Goal: Task Accomplishment & Management: Use online tool/utility

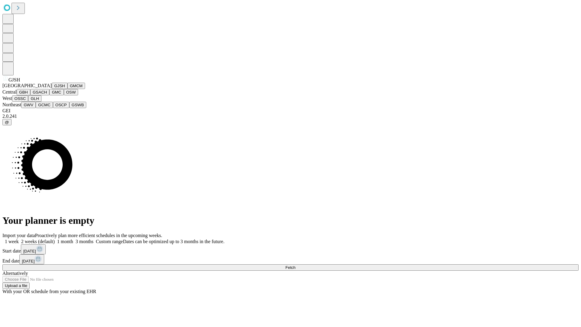
click at [52, 89] on button "GJSH" at bounding box center [60, 86] width 16 height 6
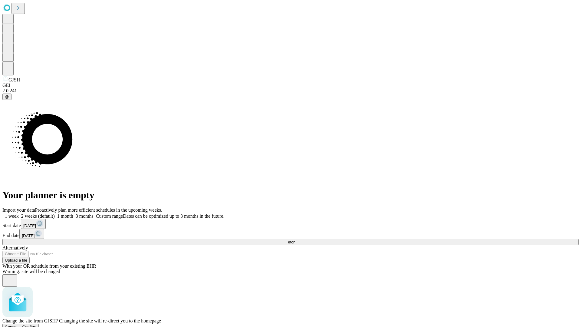
click at [37, 324] on span "Confirm" at bounding box center [29, 326] width 14 height 5
click at [73, 213] on label "1 month" at bounding box center [64, 215] width 18 height 5
click at [295, 239] on span "Fetch" at bounding box center [290, 241] width 10 height 5
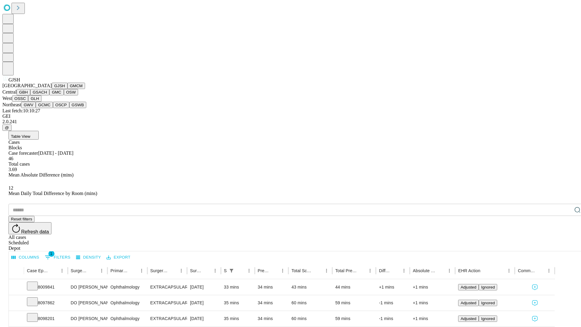
click at [67, 89] on button "GMCM" at bounding box center [76, 86] width 18 height 6
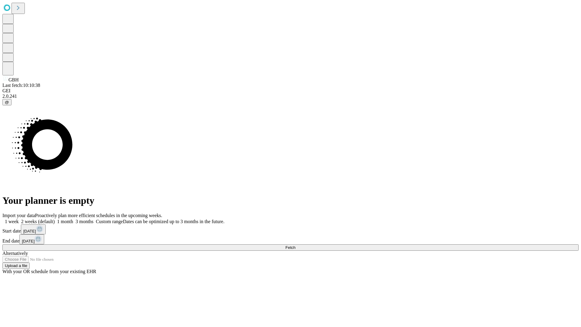
click at [295, 245] on span "Fetch" at bounding box center [290, 247] width 10 height 5
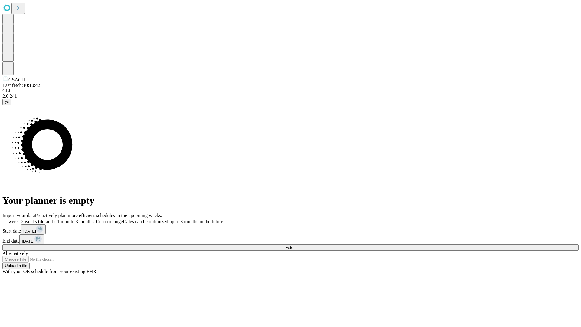
click at [73, 219] on label "1 month" at bounding box center [64, 221] width 18 height 5
click at [295, 245] on span "Fetch" at bounding box center [290, 247] width 10 height 5
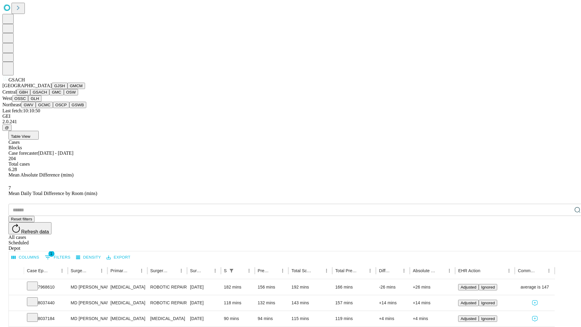
click at [49, 95] on button "GMC" at bounding box center [56, 92] width 14 height 6
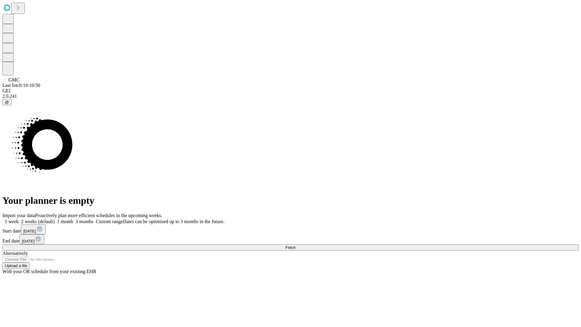
click at [295, 245] on span "Fetch" at bounding box center [290, 247] width 10 height 5
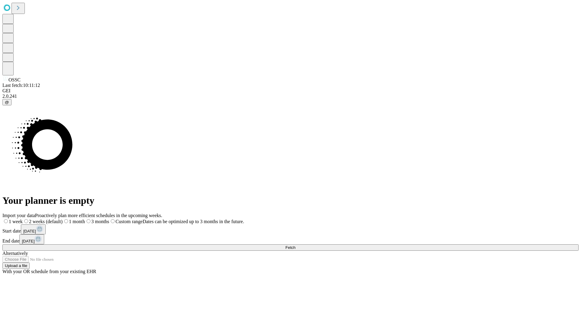
click at [85, 219] on label "1 month" at bounding box center [74, 221] width 22 height 5
click at [295, 245] on span "Fetch" at bounding box center [290, 247] width 10 height 5
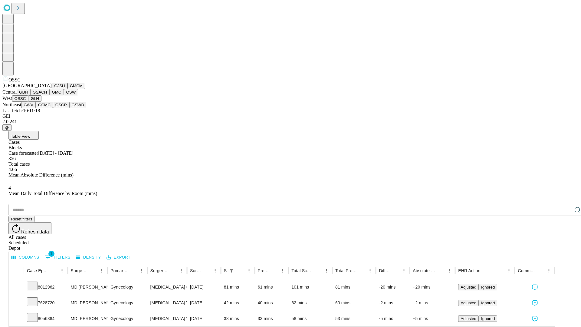
click at [41, 102] on button "GLH" at bounding box center [34, 98] width 13 height 6
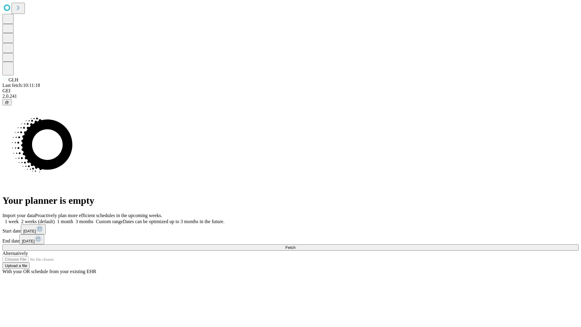
click at [73, 219] on label "1 month" at bounding box center [64, 221] width 18 height 5
click at [295, 245] on span "Fetch" at bounding box center [290, 247] width 10 height 5
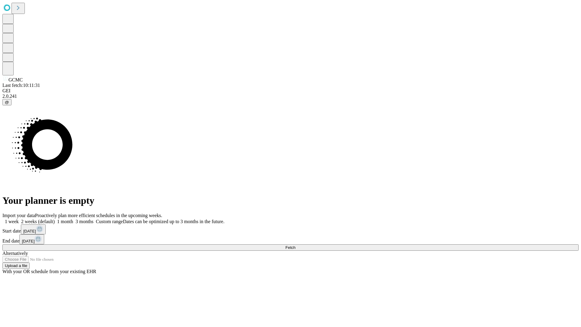
click at [73, 219] on label "1 month" at bounding box center [64, 221] width 18 height 5
click at [295, 245] on span "Fetch" at bounding box center [290, 247] width 10 height 5
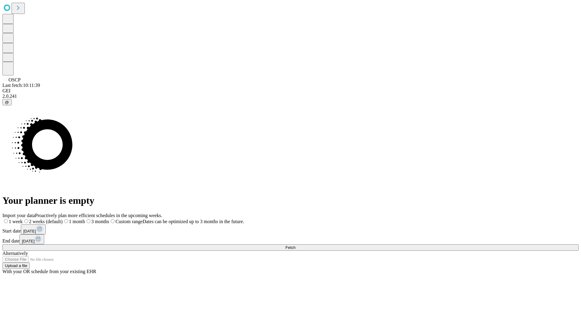
click at [85, 219] on label "1 month" at bounding box center [74, 221] width 22 height 5
click at [295, 245] on span "Fetch" at bounding box center [290, 247] width 10 height 5
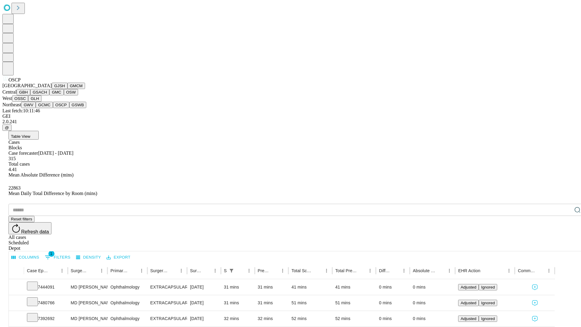
click at [69, 108] on button "GSWB" at bounding box center [77, 105] width 17 height 6
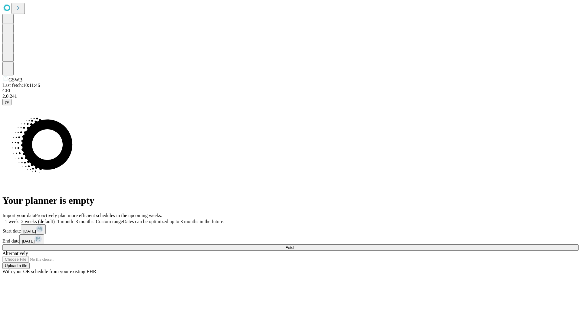
click at [73, 219] on label "1 month" at bounding box center [64, 221] width 18 height 5
click at [295, 245] on span "Fetch" at bounding box center [290, 247] width 10 height 5
